Goal: Find contact information: Find contact information

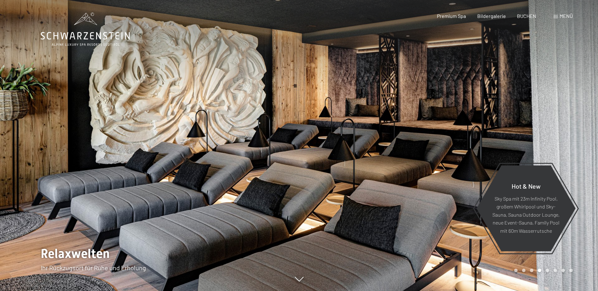
click at [550, 16] on div "Buchen Anfragen Premium Spa Bildergalerie BUCHEN Menü DE IT EN Gutschein Bilder…" at bounding box center [494, 16] width 158 height 7
click at [554, 16] on span at bounding box center [555, 16] width 4 height 3
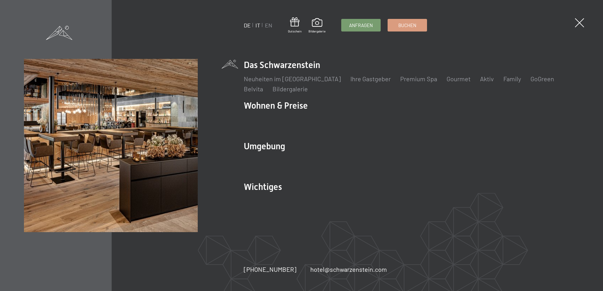
click at [259, 25] on link "IT" at bounding box center [257, 25] width 5 height 7
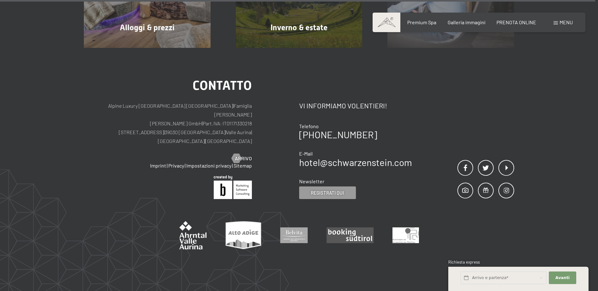
scroll to position [3182, 0]
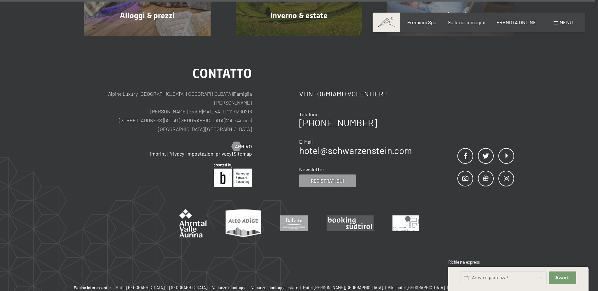
drag, startPoint x: 375, startPoint y: 118, endPoint x: 352, endPoint y: 137, distance: 30.2
click at [352, 166] on div "Newsletter" at bounding box center [355, 169] width 113 height 7
drag, startPoint x: 413, startPoint y: 121, endPoint x: 300, endPoint y: 122, distance: 113.1
click at [300, 122] on div "Contatto Vi informiamo volentieri! Telefono [PHONE_NUMBER] E-Mail hotel@ no-spa…" at bounding box center [406, 127] width 215 height 120
copy link "hotel@ no-spam. schwarzenstein. no-spam. com"
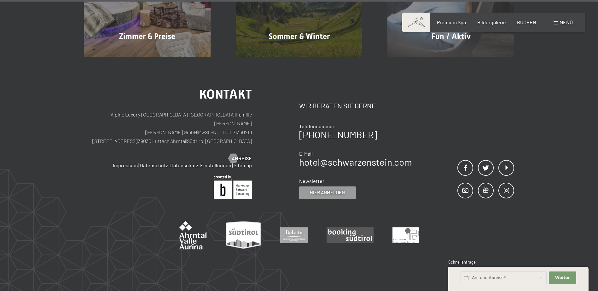
scroll to position [3203, 0]
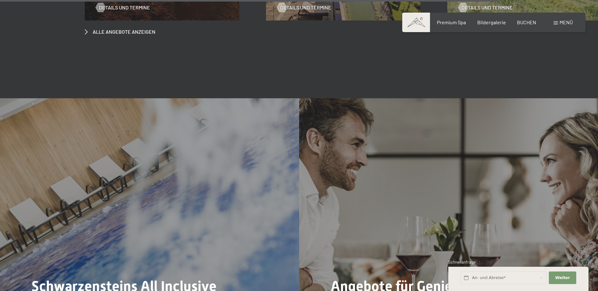
click at [567, 21] on span "Menü" at bounding box center [565, 22] width 13 height 6
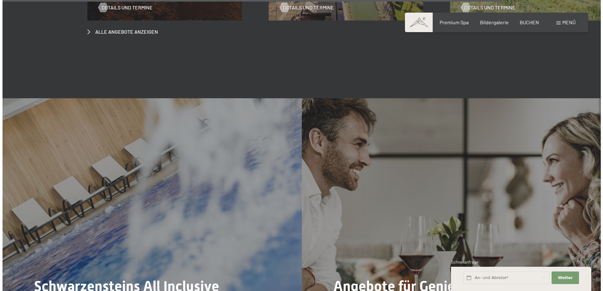
scroll to position [2680, 0]
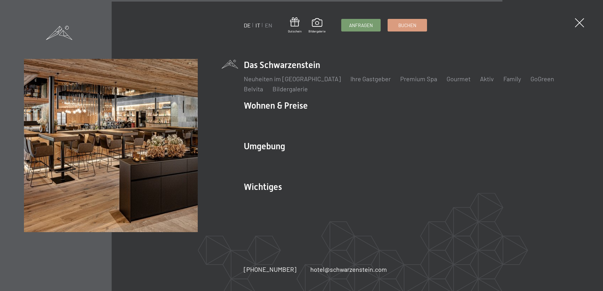
click at [257, 24] on link "IT" at bounding box center [257, 25] width 5 height 7
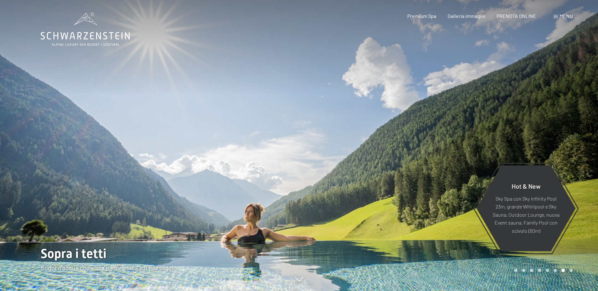
click at [212, 50] on div at bounding box center [149, 145] width 299 height 291
